Goal: Task Accomplishment & Management: Complete application form

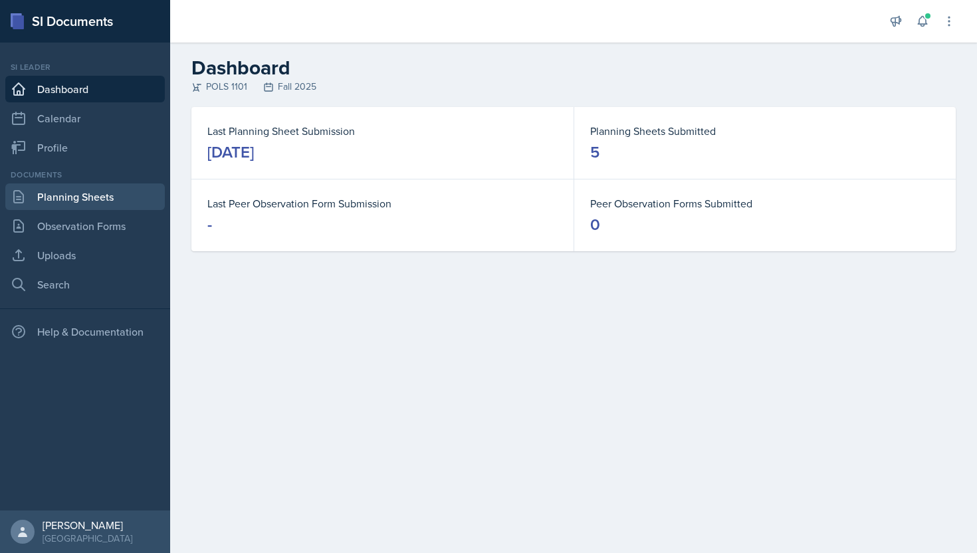
click at [108, 195] on link "Planning Sheets" at bounding box center [84, 196] width 159 height 27
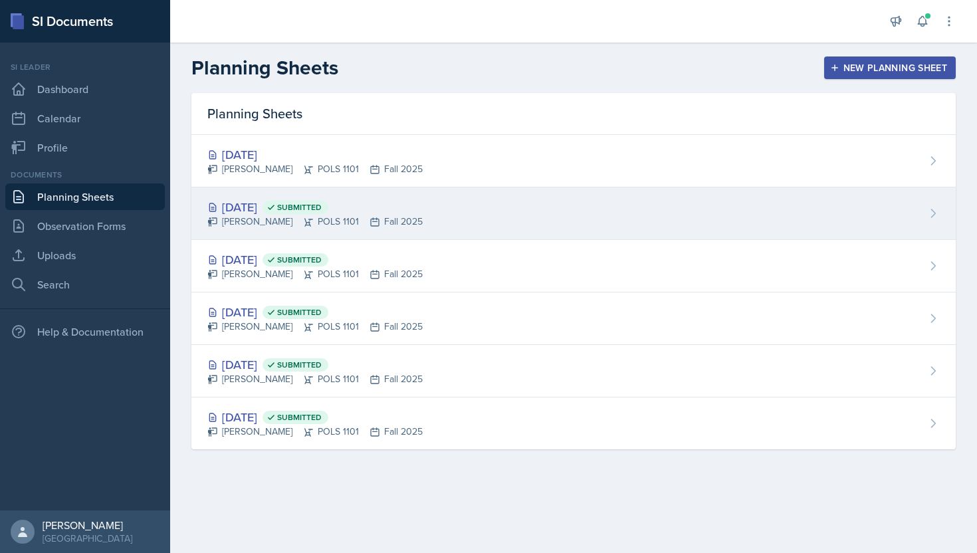
click at [319, 206] on span "Submitted" at bounding box center [299, 207] width 45 height 11
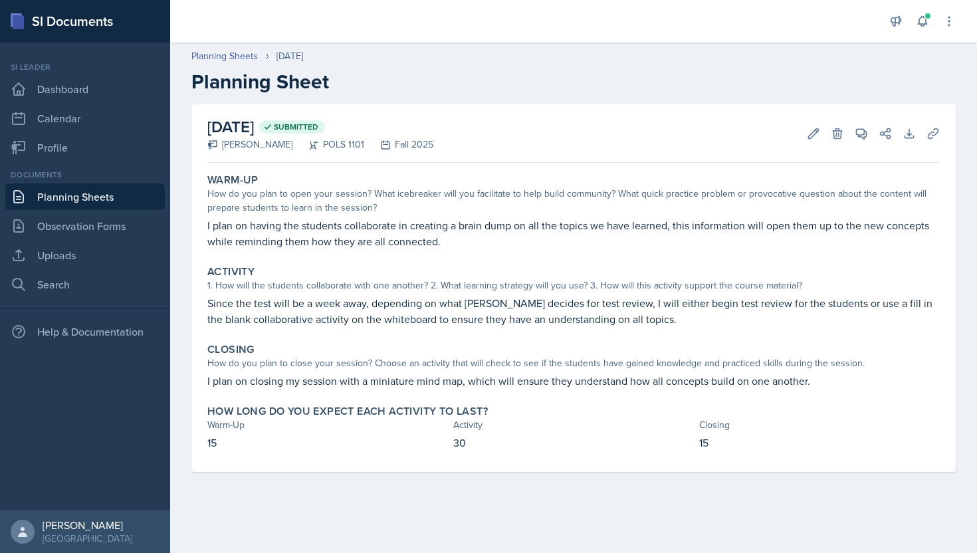
click at [117, 191] on link "Planning Sheets" at bounding box center [84, 196] width 159 height 27
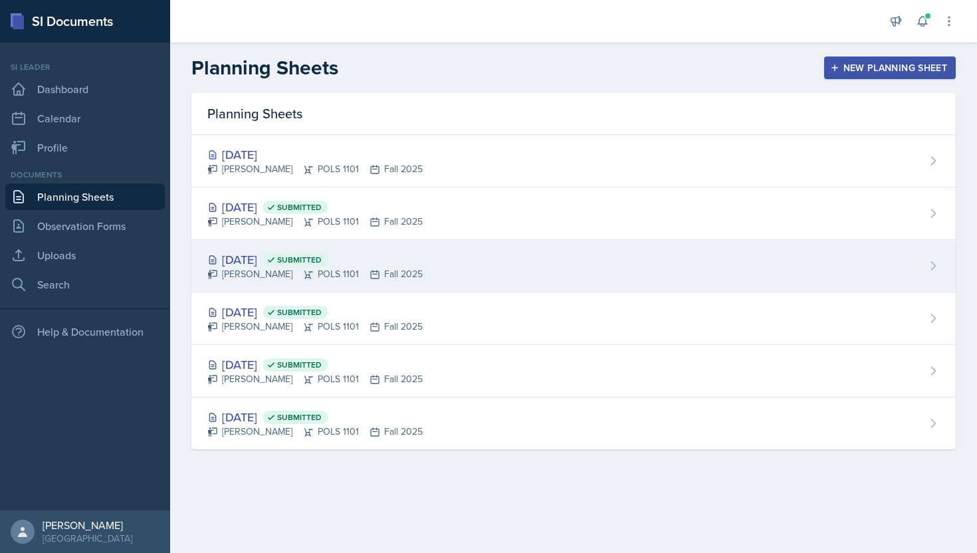
click at [269, 259] on div "[DATE] Submitted" at bounding box center [314, 260] width 215 height 18
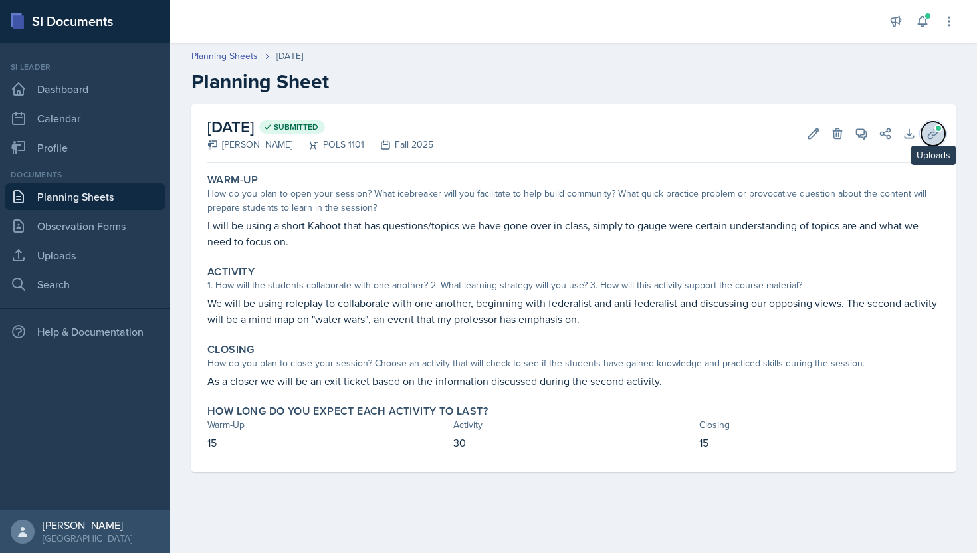
click at [930, 137] on icon at bounding box center [932, 133] width 13 height 13
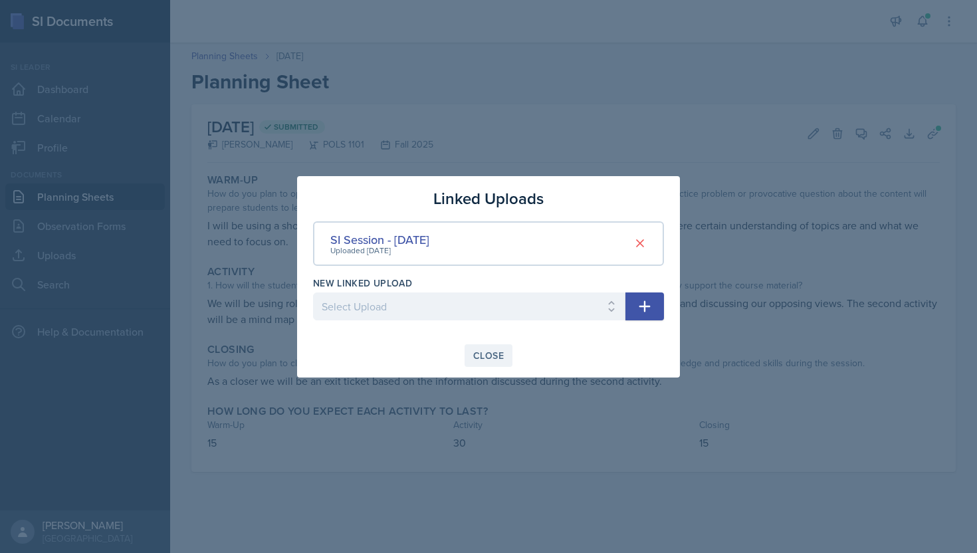
click at [500, 350] on div "Close" at bounding box center [488, 355] width 31 height 11
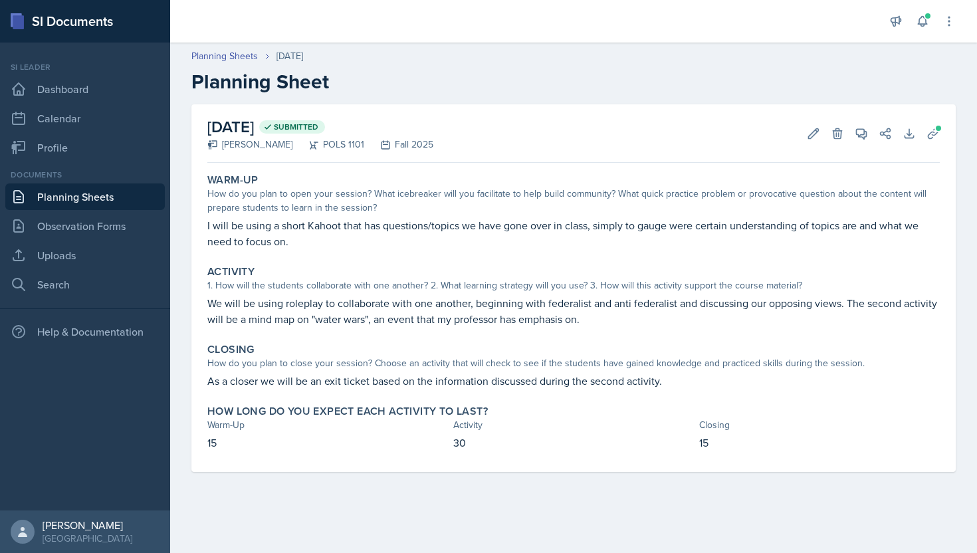
click at [126, 207] on link "Planning Sheets" at bounding box center [84, 196] width 159 height 27
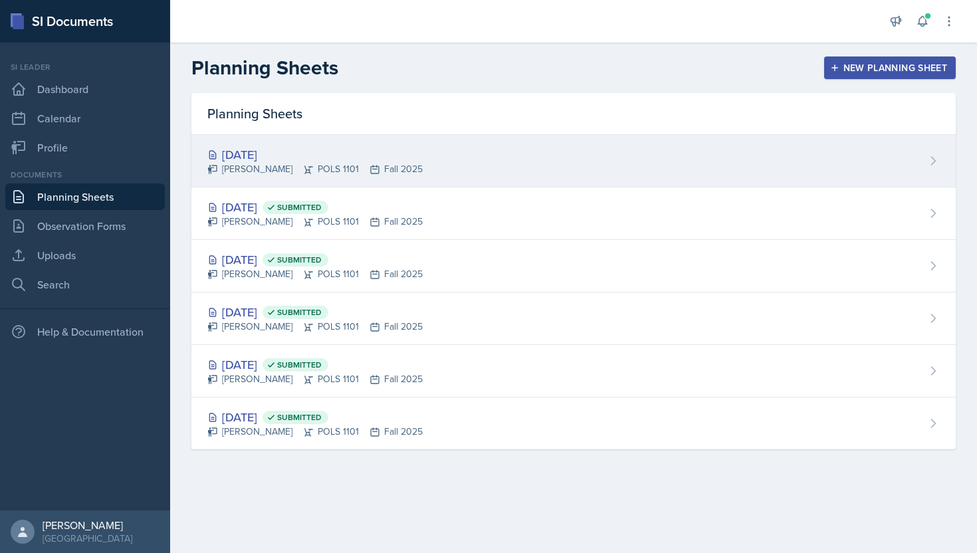
click at [326, 165] on div "[PERSON_NAME] POLS 1101 Fall 2025" at bounding box center [314, 169] width 215 height 14
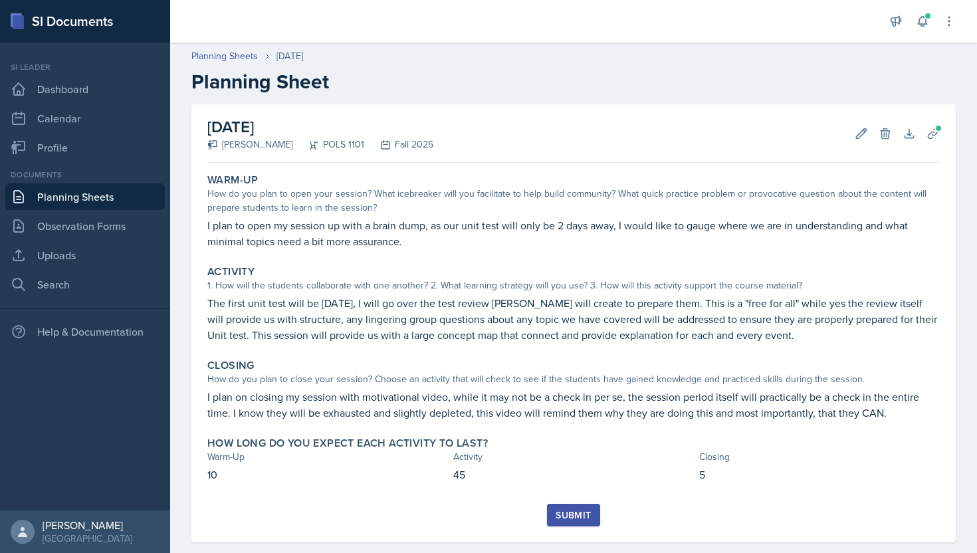
click at [572, 504] on button "Submit" at bounding box center [573, 515] width 52 height 23
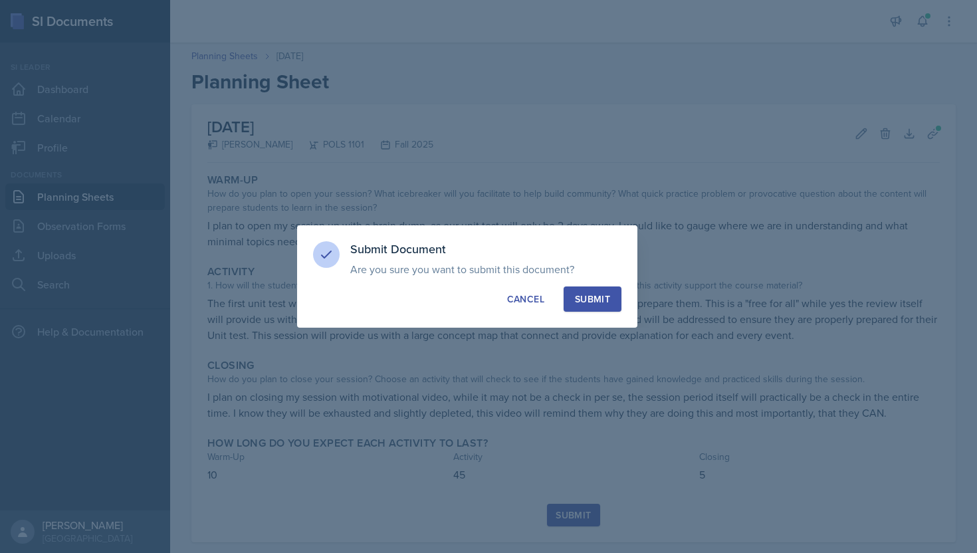
click at [613, 300] on button "Submit" at bounding box center [593, 298] width 58 height 25
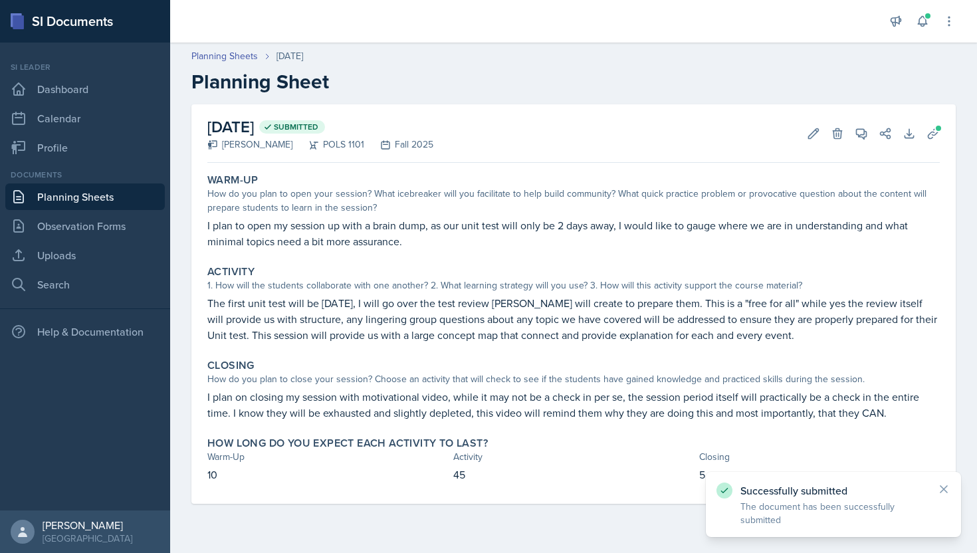
click at [112, 187] on link "Planning Sheets" at bounding box center [84, 196] width 159 height 27
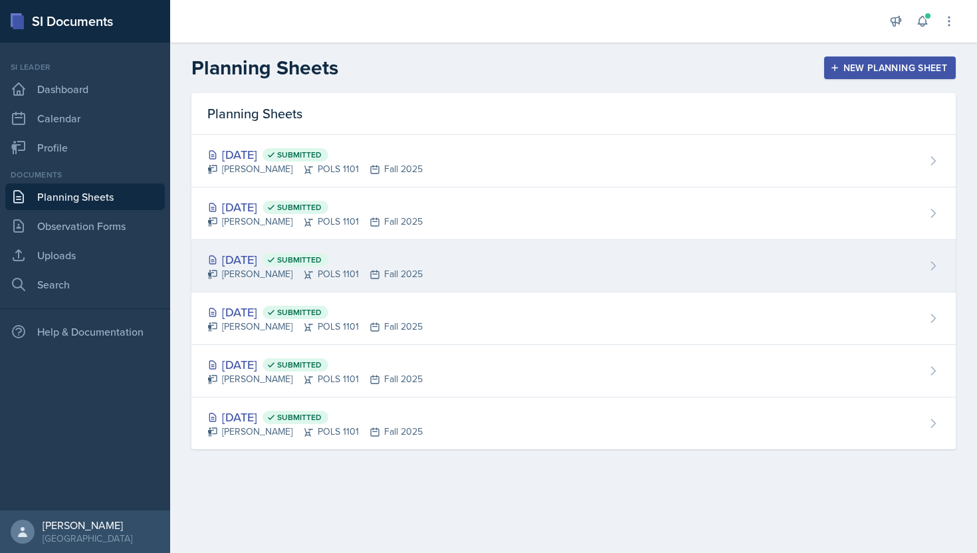
click at [296, 284] on div "[DATE] Submitted [PERSON_NAME] POLS 1101 Fall 2025" at bounding box center [573, 266] width 764 height 52
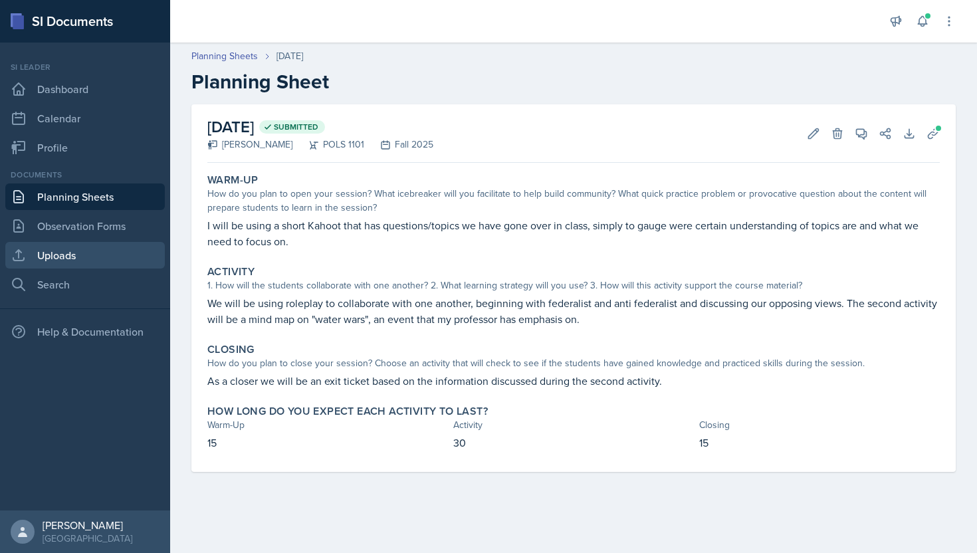
click at [94, 257] on link "Uploads" at bounding box center [84, 255] width 159 height 27
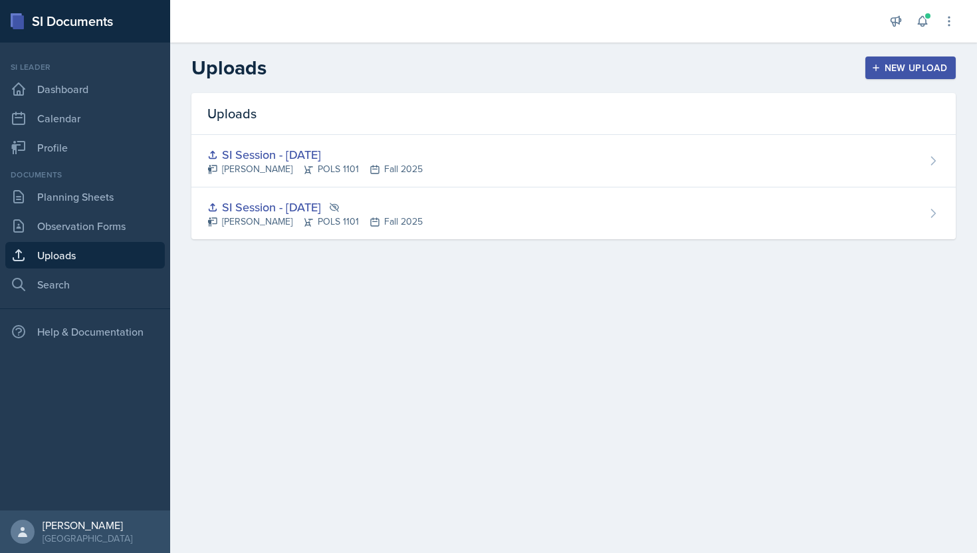
click at [917, 70] on div "New Upload" at bounding box center [911, 67] width 74 height 11
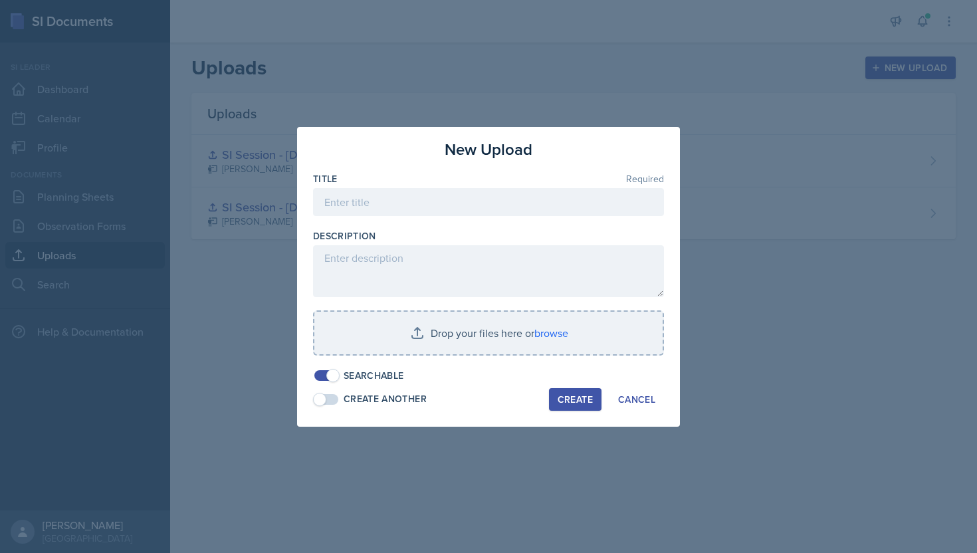
click at [426, 221] on div at bounding box center [488, 222] width 351 height 13
click at [426, 200] on input at bounding box center [488, 202] width 351 height 28
type input "SI Session - [DATE]"
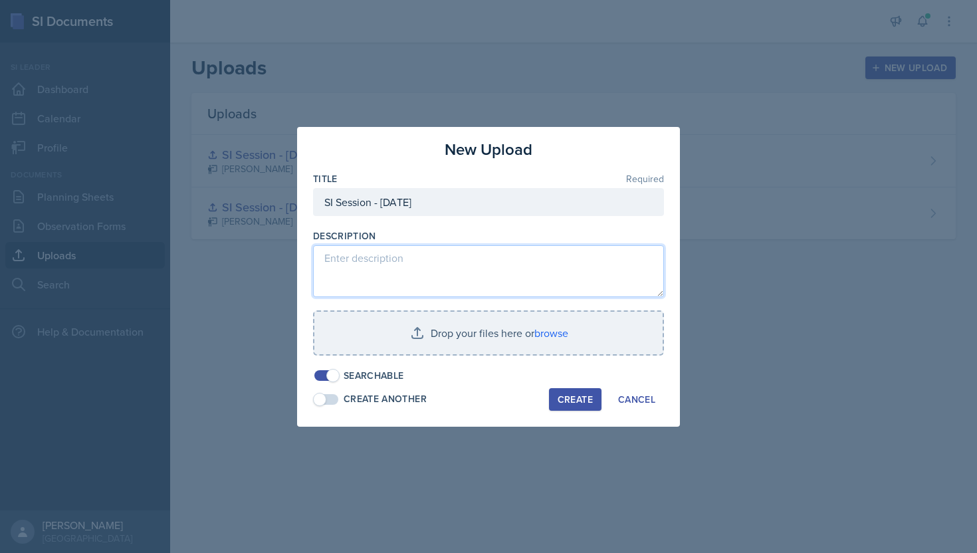
click at [413, 264] on textarea at bounding box center [488, 271] width 351 height 52
type textarea "b"
click at [324, 262] on textarea "closer" at bounding box center [488, 271] width 351 height 52
click at [400, 266] on textarea "activity 2 closer" at bounding box center [488, 271] width 351 height 52
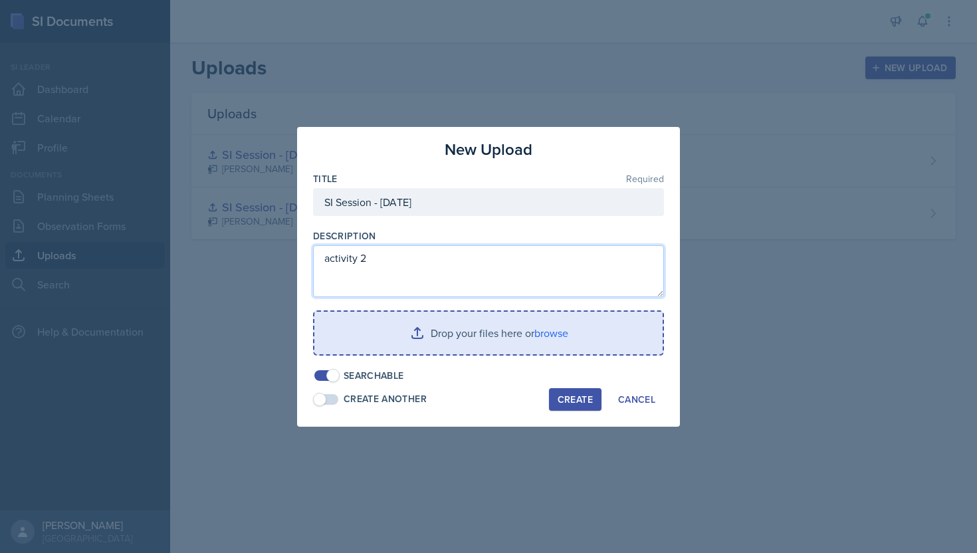
type textarea "activity 2"
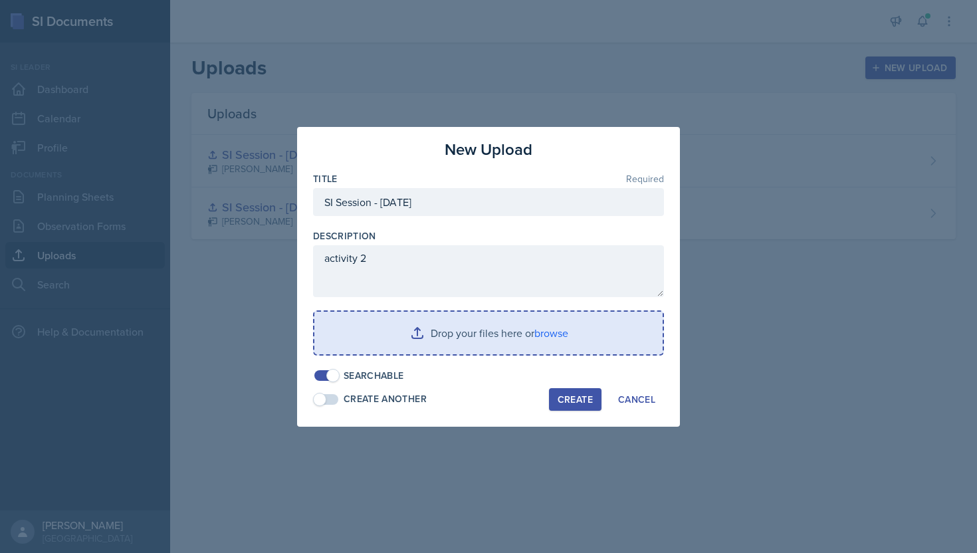
click at [516, 325] on input "file" at bounding box center [488, 333] width 348 height 43
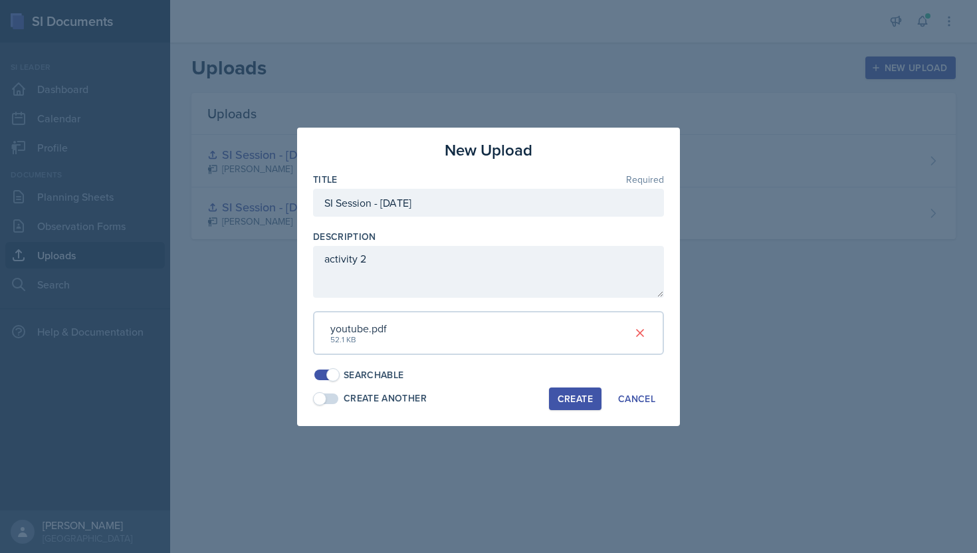
click at [579, 395] on div "Create" at bounding box center [575, 398] width 35 height 11
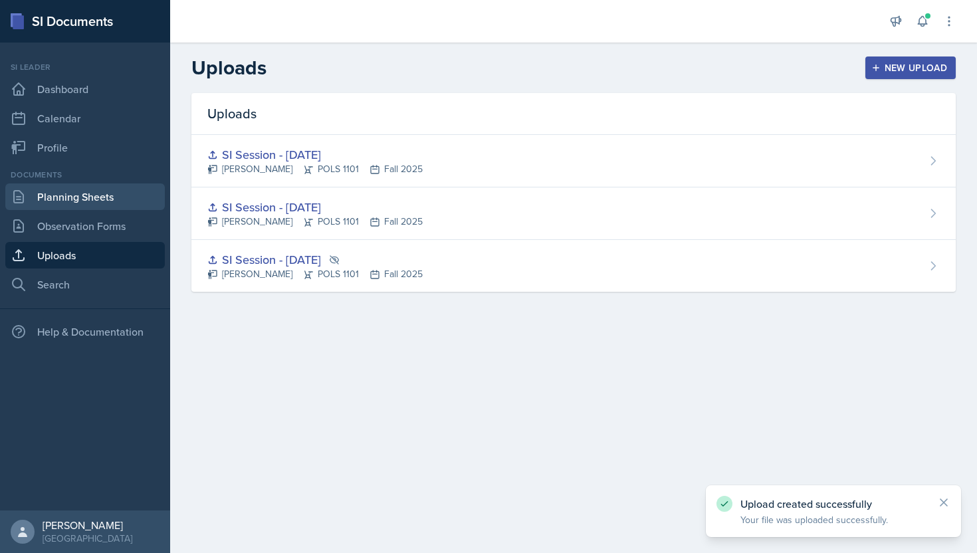
click at [126, 193] on link "Planning Sheets" at bounding box center [84, 196] width 159 height 27
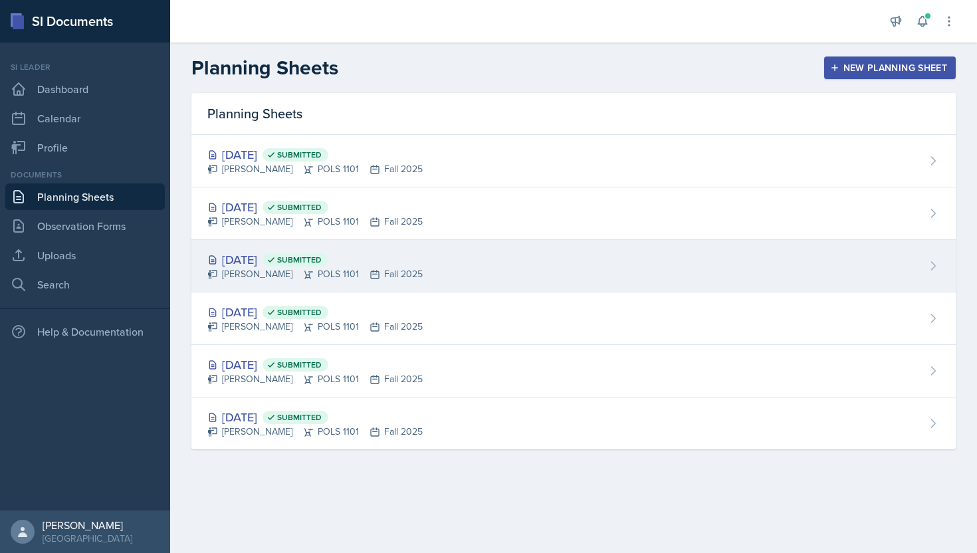
click at [423, 255] on div "[DATE] Submitted" at bounding box center [314, 260] width 215 height 18
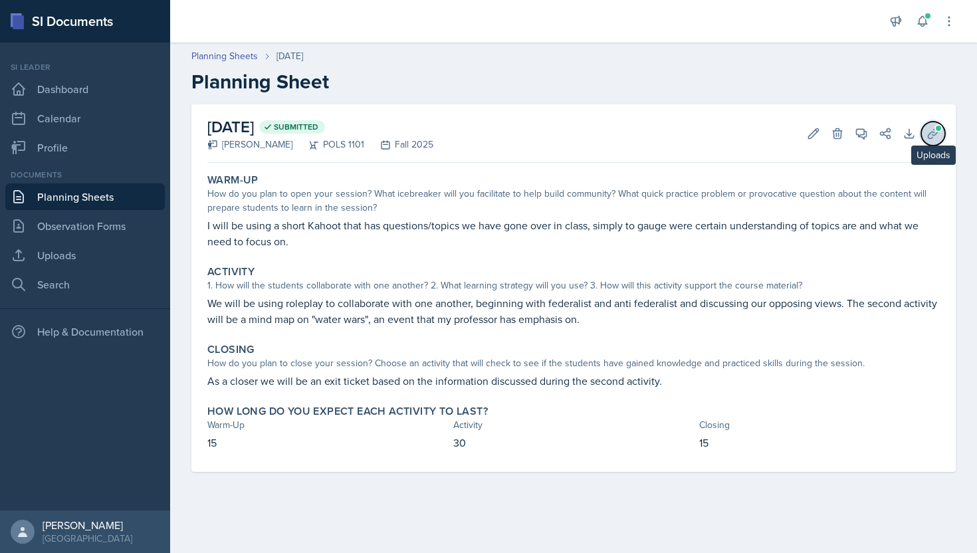
click at [934, 129] on icon at bounding box center [933, 133] width 10 height 10
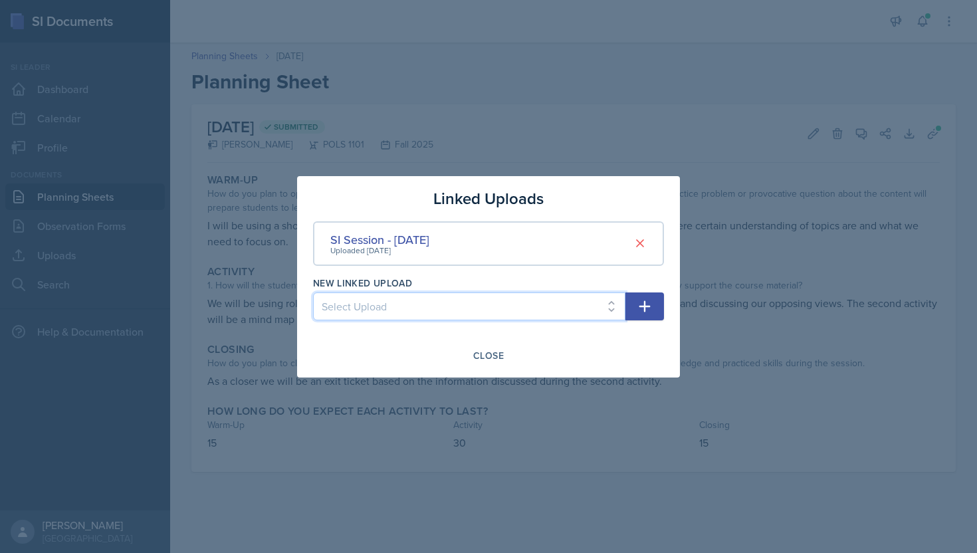
click at [509, 310] on select "Select Upload SI Session - [DATE] SI Session - [DATE]" at bounding box center [469, 306] width 312 height 28
click at [474, 347] on button "Close" at bounding box center [489, 355] width 48 height 23
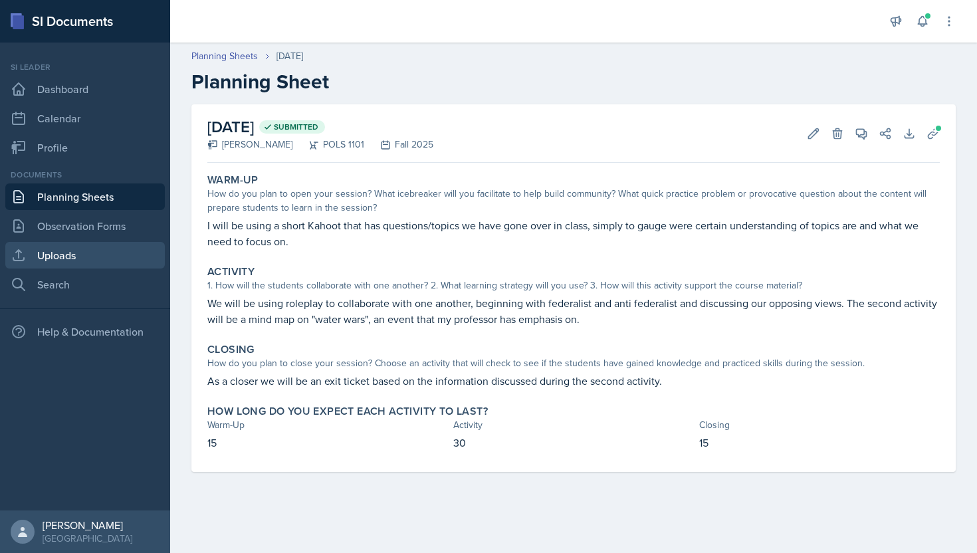
click at [126, 259] on link "Uploads" at bounding box center [84, 255] width 159 height 27
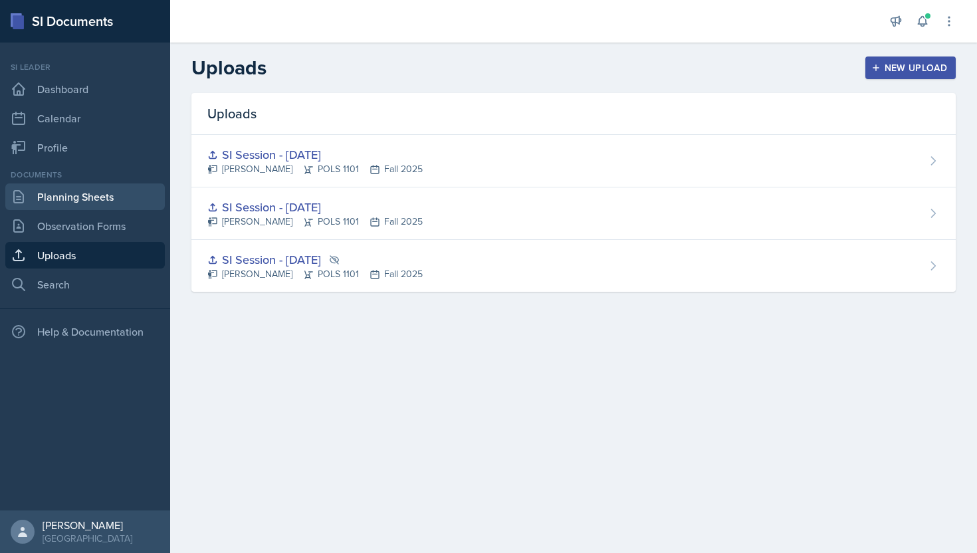
click at [128, 205] on link "Planning Sheets" at bounding box center [84, 196] width 159 height 27
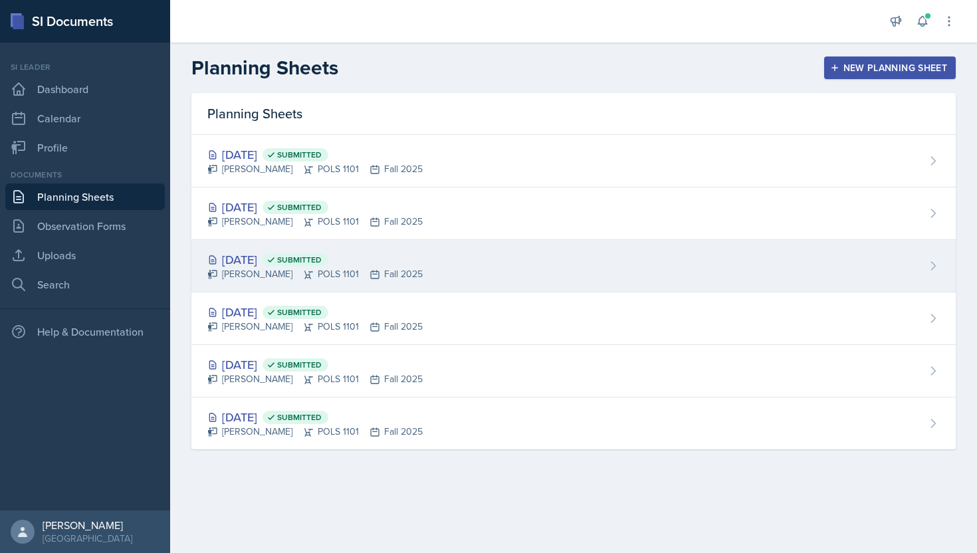
click at [304, 264] on div "[DATE] Submitted" at bounding box center [314, 260] width 215 height 18
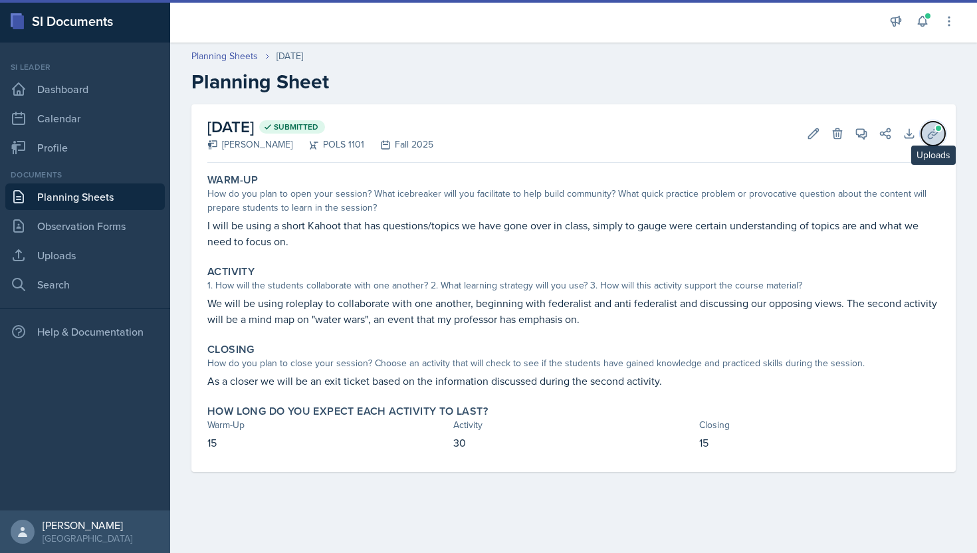
click at [932, 129] on icon at bounding box center [932, 133] width 13 height 13
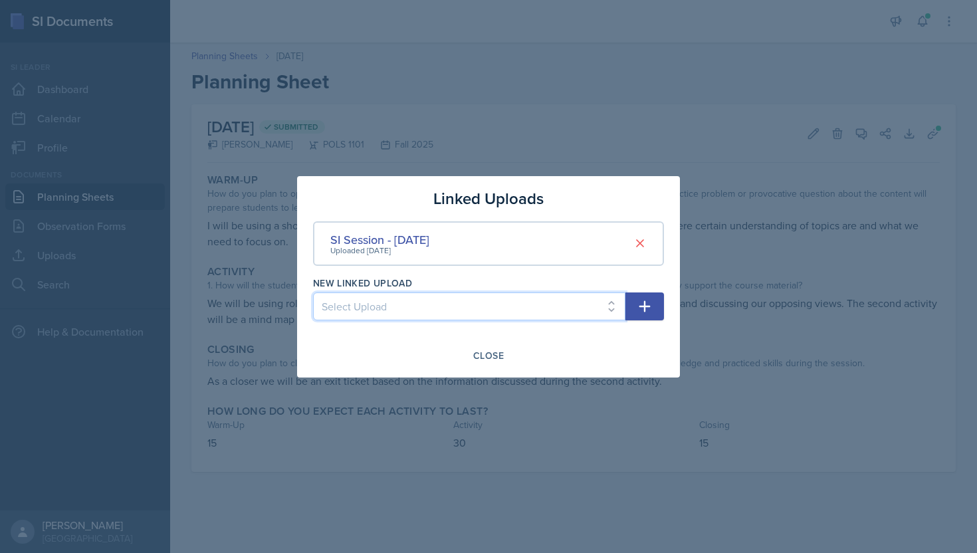
click at [504, 302] on select "Select Upload SI Session - [DATE] SI Session - [DATE]" at bounding box center [469, 306] width 312 height 28
select select "310be76b-81a1-49e8-a46c-67c05dc8b1db"
click at [652, 299] on icon "button" at bounding box center [645, 306] width 16 height 16
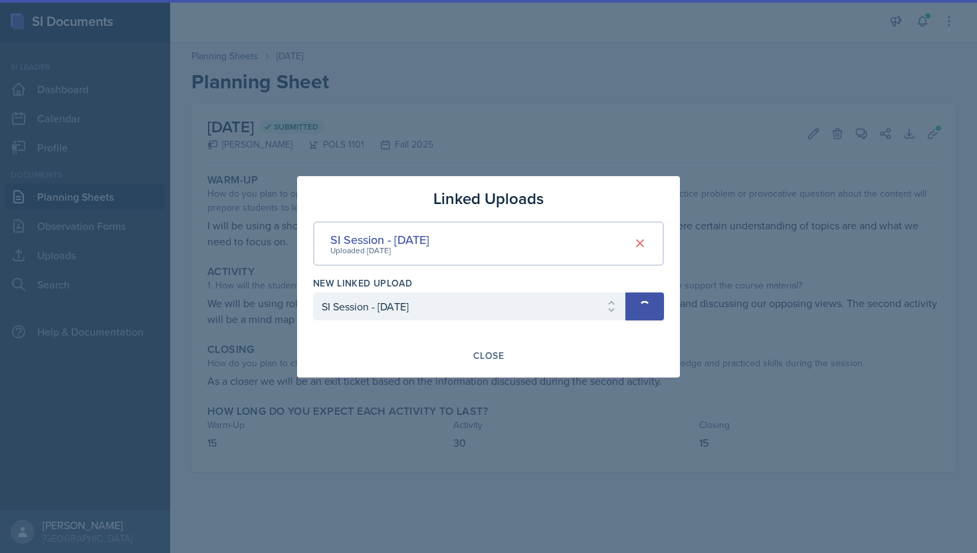
select select
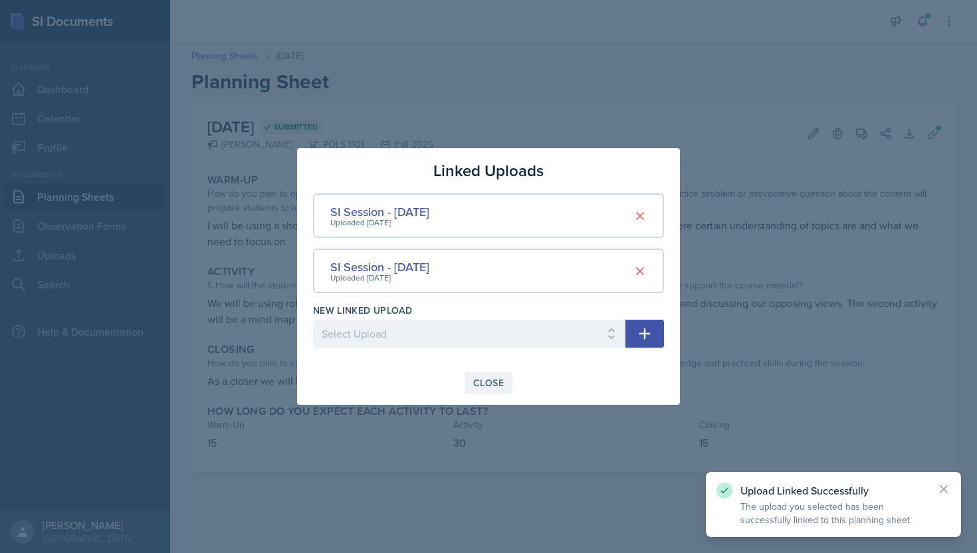
click at [496, 390] on button "Close" at bounding box center [489, 382] width 48 height 23
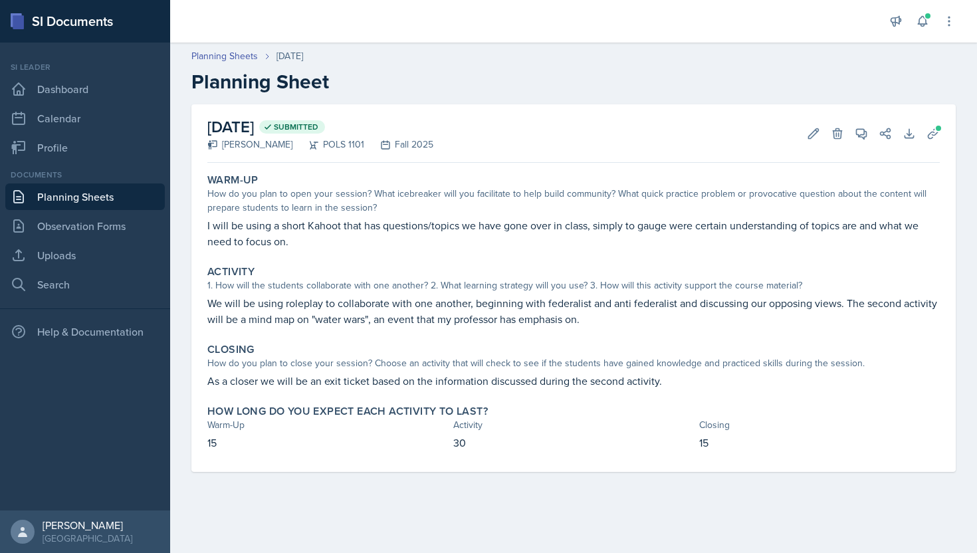
click at [119, 199] on link "Planning Sheets" at bounding box center [84, 196] width 159 height 27
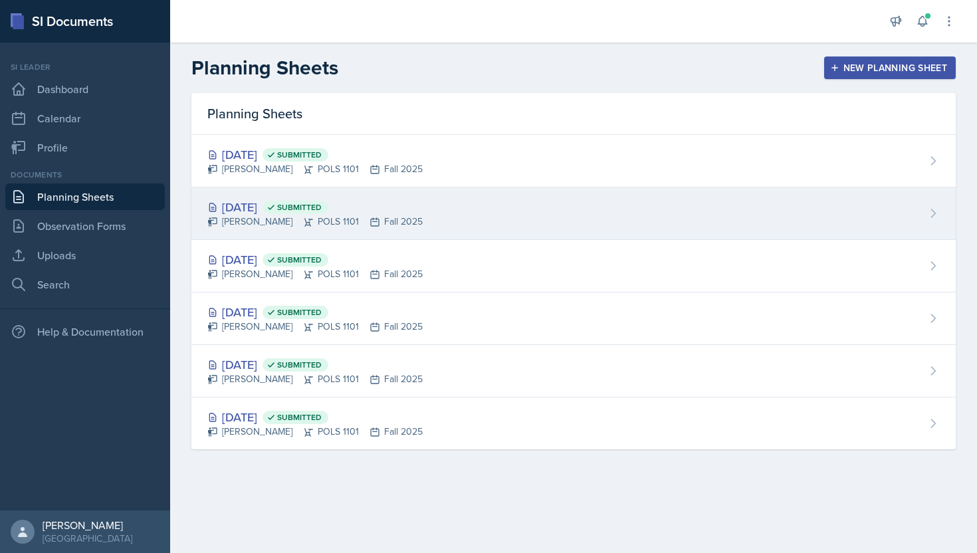
click at [273, 214] on div "[DATE] Submitted [PERSON_NAME] POLS 1101 Fall 2025" at bounding box center [314, 213] width 215 height 31
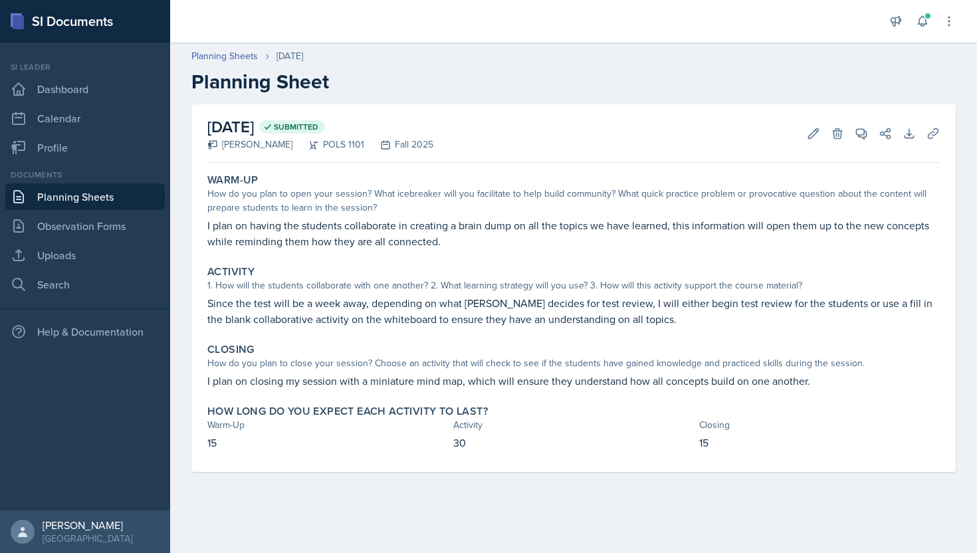
click at [135, 187] on link "Planning Sheets" at bounding box center [84, 196] width 159 height 27
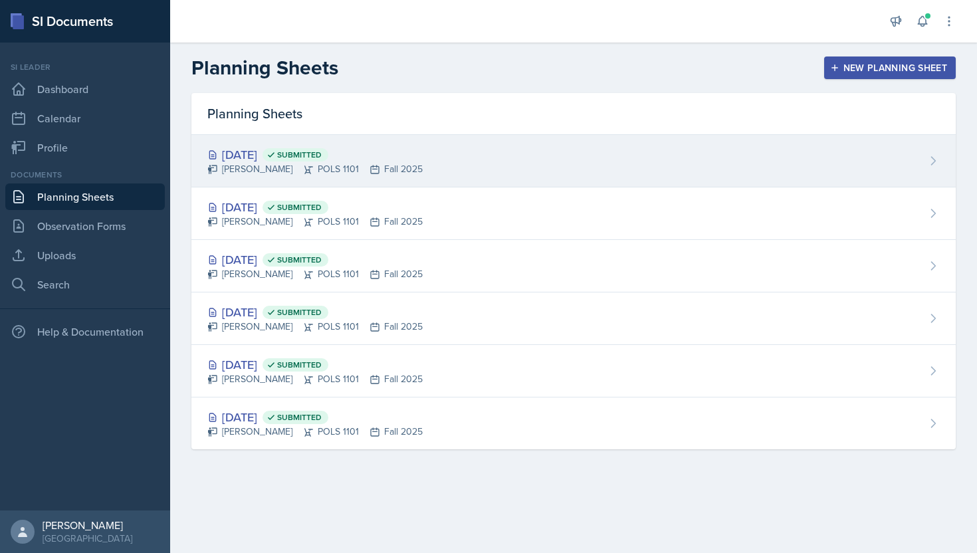
click at [268, 155] on div "[DATE] Submitted" at bounding box center [314, 155] width 215 height 18
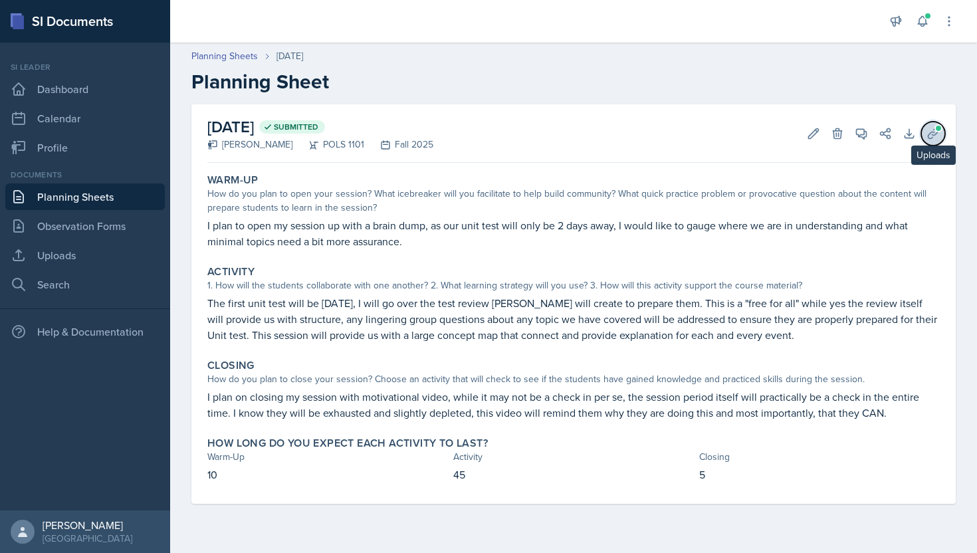
click at [936, 130] on span at bounding box center [938, 128] width 8 height 8
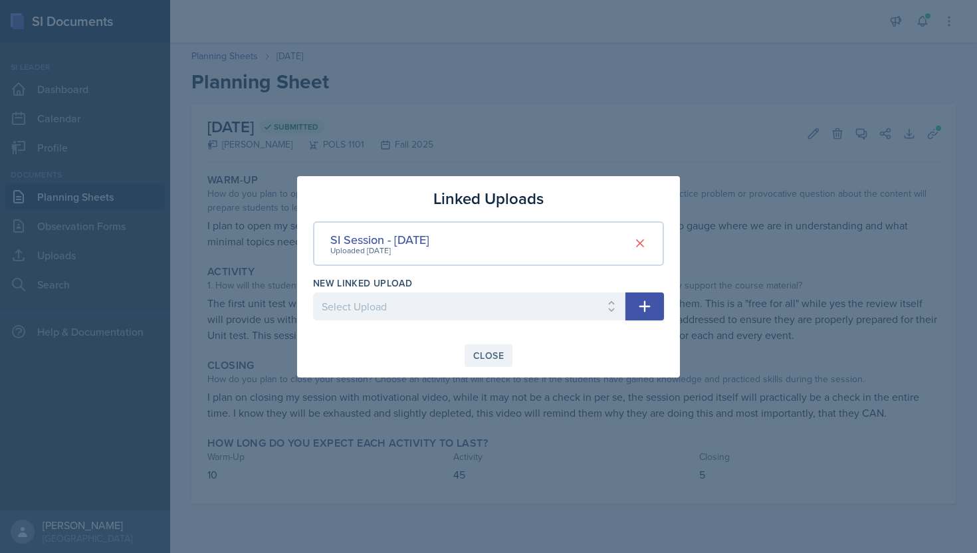
click at [486, 355] on div "Close" at bounding box center [488, 355] width 31 height 11
